Goal: Task Accomplishment & Management: Manage account settings

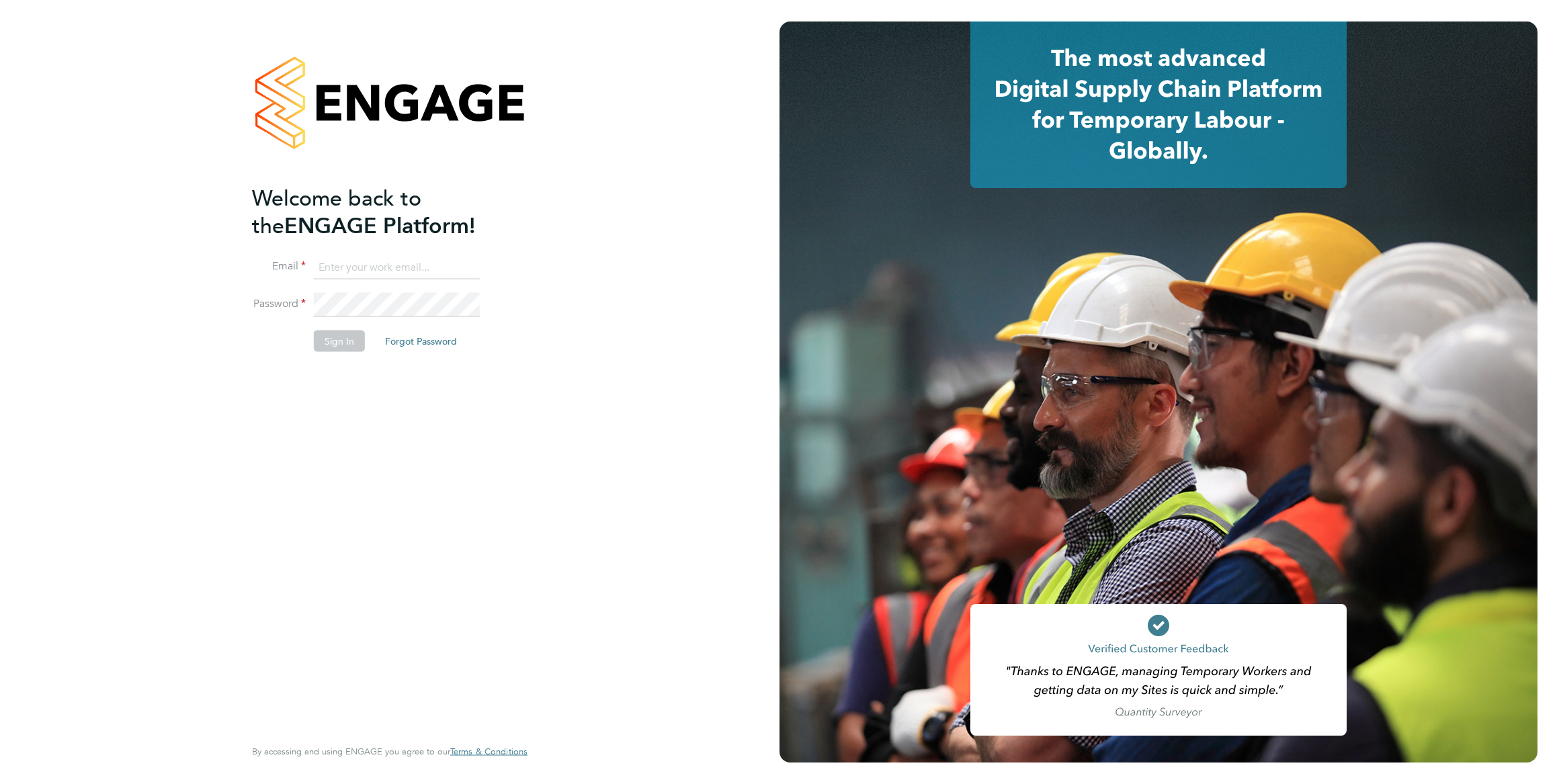
click at [389, 255] on input at bounding box center [397, 267] width 166 height 25
paste input "[EMAIL_ADDRESS][DOMAIN_NAME]"
click at [343, 338] on button "Sign In" at bounding box center [339, 340] width 51 height 21
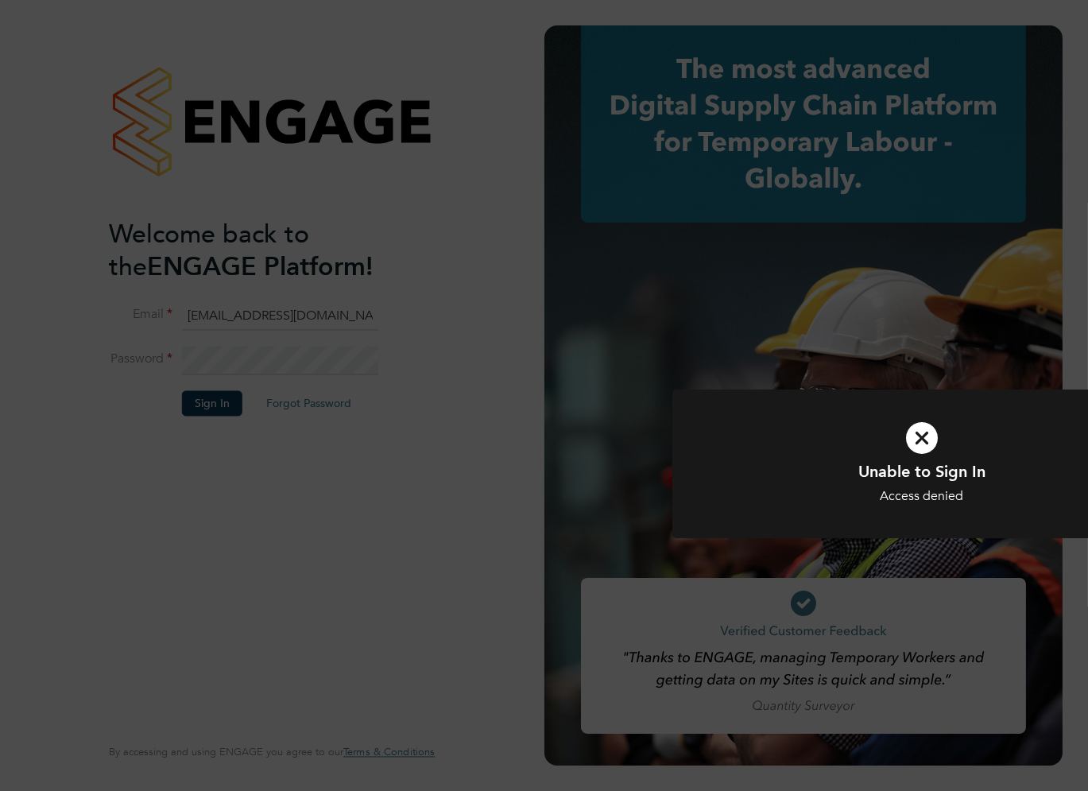
click at [923, 438] on icon at bounding box center [921, 438] width 413 height 62
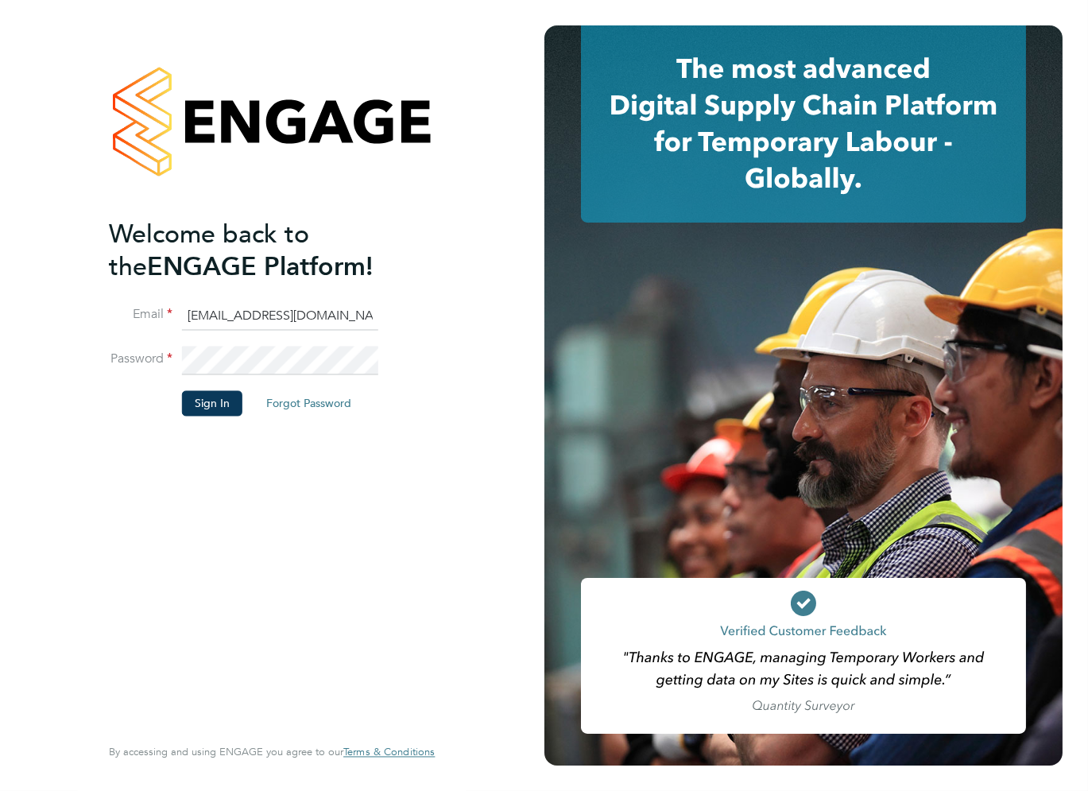
click at [325, 320] on input "[EMAIL_ADDRESS][DOMAIN_NAME]" at bounding box center [280, 316] width 196 height 29
drag, startPoint x: 349, startPoint y: 308, endPoint x: 105, endPoint y: 302, distance: 244.0
click at [105, 302] on div "Welcome back to the ENGAGE Platform! Email [EMAIL_ADDRESS][DOMAIN_NAME] Passwor…" at bounding box center [271, 395] width 389 height 791
paste input "[PERSON_NAME].[PERSON_NAME]@group"
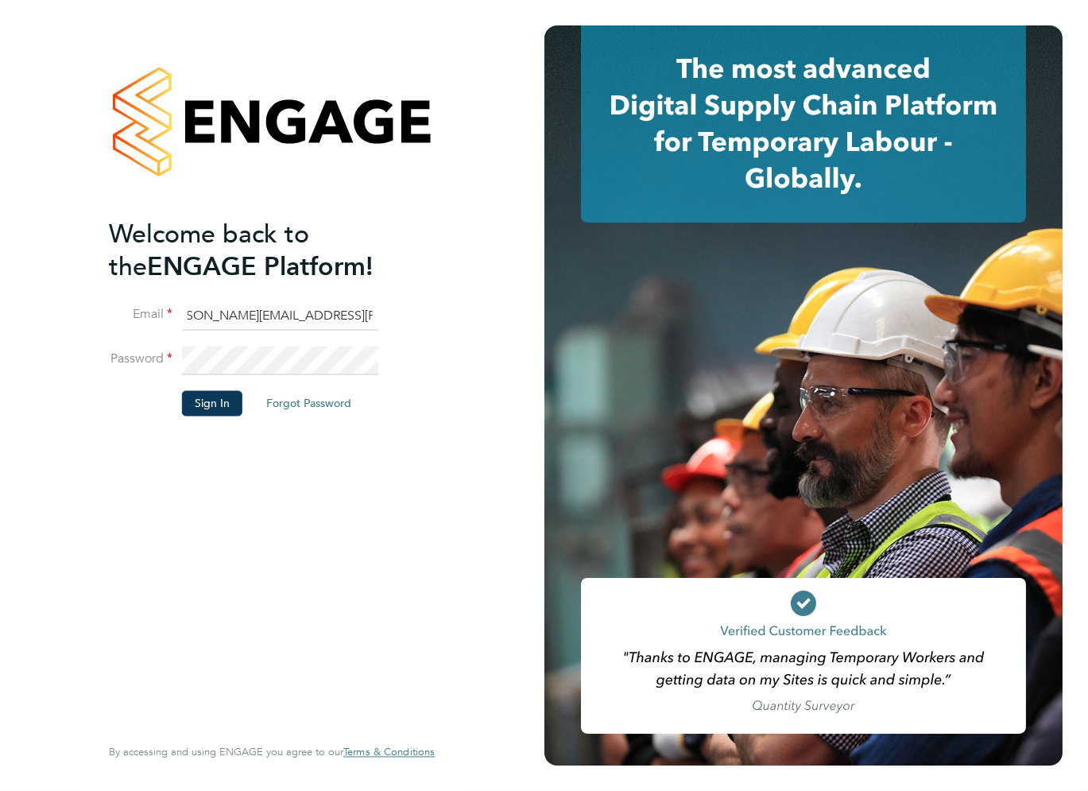
type input "[PERSON_NAME][EMAIL_ADDRESS][PERSON_NAME][DOMAIN_NAME]"
click at [172, 355] on li "Password" at bounding box center [264, 368] width 310 height 44
click at [199, 402] on button "Sign In" at bounding box center [212, 402] width 60 height 25
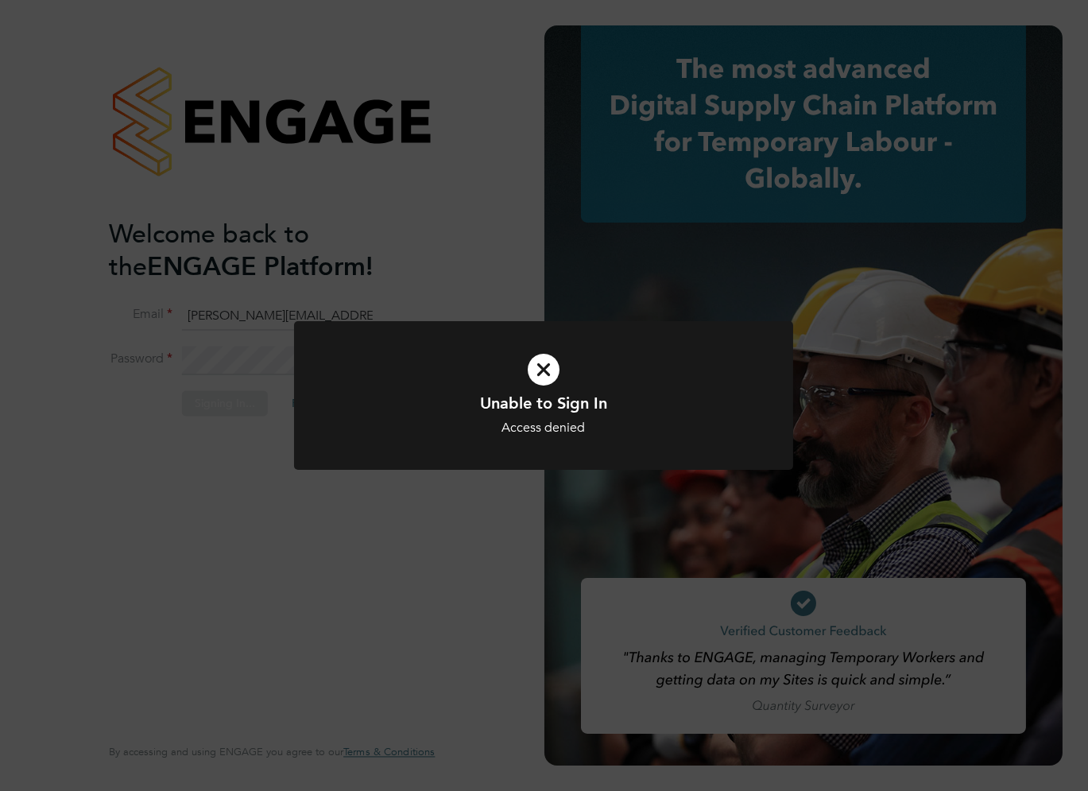
click at [539, 377] on icon at bounding box center [543, 369] width 413 height 62
